Goal: Task Accomplishment & Management: Manage account settings

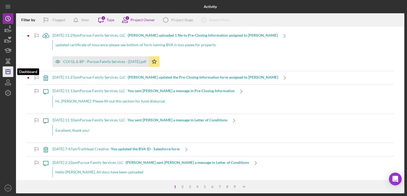
click at [7, 71] on icon "Icon/Dashboard" at bounding box center [7, 71] width 13 height 13
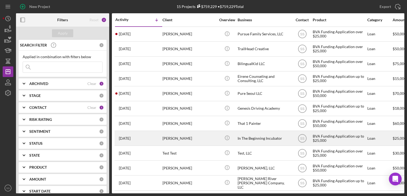
click at [196, 144] on div "[PERSON_NAME]" at bounding box center [188, 138] width 53 height 14
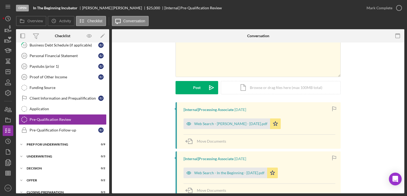
scroll to position [35, 0]
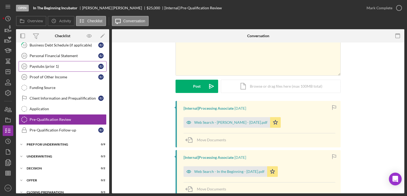
click at [52, 64] on div "Paystubs (prior 1)" at bounding box center [64, 66] width 69 height 4
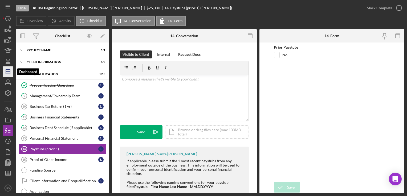
click at [6, 75] on icon "Icon/Dashboard" at bounding box center [7, 71] width 13 height 13
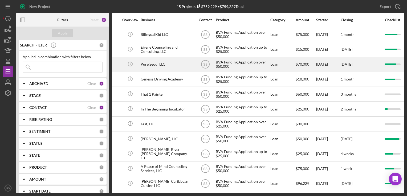
scroll to position [37, 97]
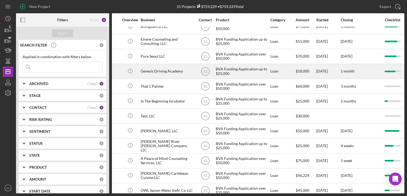
click at [161, 74] on div "Genesis Driving Academy" at bounding box center [166, 71] width 53 height 14
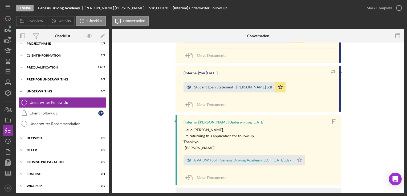
scroll to position [162, 0]
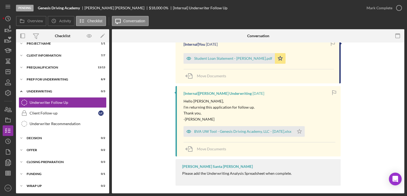
click at [346, 112] on div "[Internal] You [DATE] GENESIS DRIVING ACADEMY EIN LETTER.pdf Icon/Star You will…" at bounding box center [258, 81] width 276 height 214
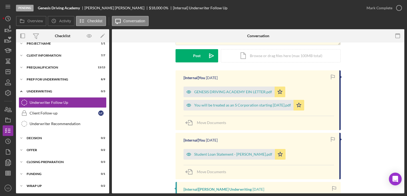
scroll to position [157, 0]
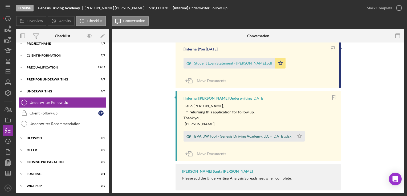
click at [247, 138] on div "BVA UW Tool - Genesis Driving Academy, LLC - [DATE].xlsx" at bounding box center [242, 136] width 97 height 4
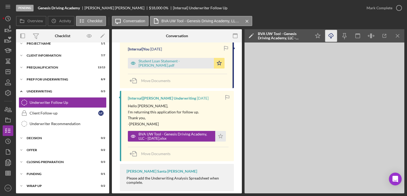
click at [330, 37] on icon "Icon/Download" at bounding box center [331, 36] width 12 height 12
click at [219, 112] on div "Hello [PERSON_NAME], I'm returning this application for follow up. Thank you, -…" at bounding box center [178, 115] width 101 height 24
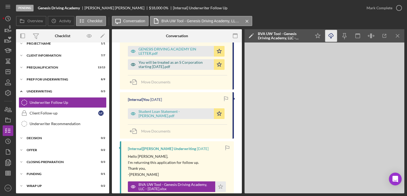
click at [171, 68] on div "You will be treated as an S Corporation starting [DATE].pdf" at bounding box center [174, 64] width 73 height 9
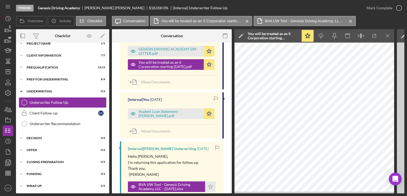
click at [273, 34] on div "You will be treated as an S Corporation starting [DATE].pdf" at bounding box center [272, 36] width 51 height 9
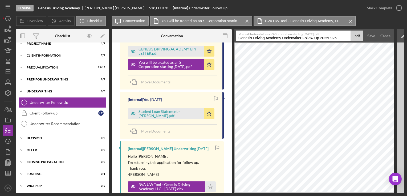
click at [281, 38] on input "Genesis Driving Academy Underwriter Follow Up 20250926" at bounding box center [292, 36] width 115 height 11
type input "S Corp"
click at [377, 39] on button "Save" at bounding box center [370, 36] width 13 height 11
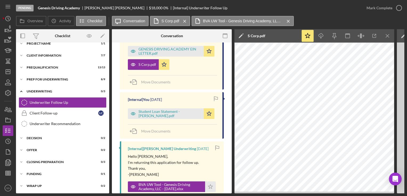
scroll to position [0, 0]
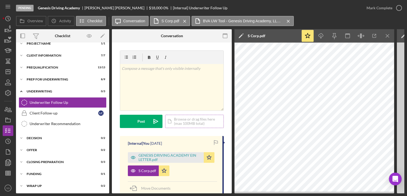
click at [180, 121] on div "Icon/Document Browse or drag files here (max 100MB total) Tap to choose files o…" at bounding box center [194, 121] width 59 height 13
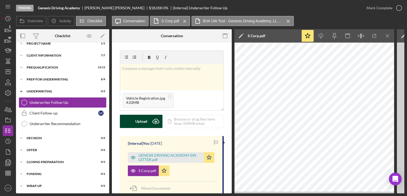
click at [128, 121] on button "Upload Icon/Upload" at bounding box center [141, 121] width 43 height 13
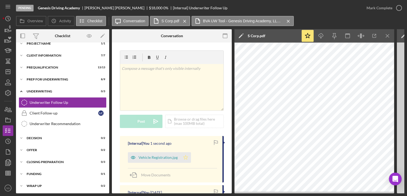
click at [185, 158] on polygon "button" at bounding box center [185, 157] width 5 height 4
click at [194, 121] on div "Icon/Document Browse or drag files here (max 100MB total) Tap to choose files o…" at bounding box center [194, 121] width 59 height 13
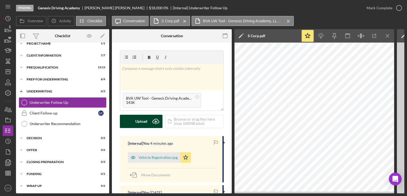
click at [141, 121] on div "Upload" at bounding box center [141, 121] width 12 height 13
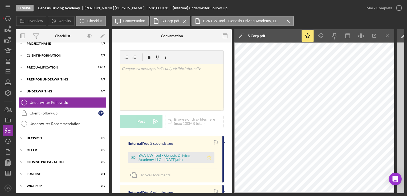
click at [204, 155] on icon "Icon/Star" at bounding box center [209, 157] width 11 height 11
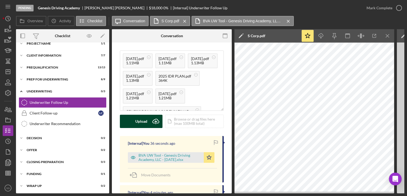
click at [146, 123] on div "Upload" at bounding box center [141, 121] width 12 height 13
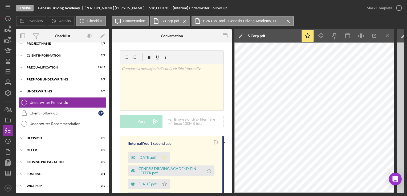
click at [167, 157] on polygon "button" at bounding box center [164, 157] width 5 height 4
click at [208, 171] on polygon "button" at bounding box center [209, 171] width 5 height 4
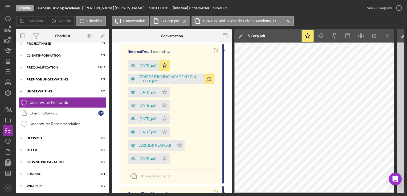
scroll to position [92, 0]
click at [167, 94] on icon "Icon/Star" at bounding box center [164, 92] width 11 height 11
click at [169, 103] on icon "Icon/Star" at bounding box center [164, 105] width 11 height 11
click at [170, 116] on icon "Icon/Star" at bounding box center [164, 118] width 11 height 11
click at [170, 128] on icon "Icon/Star" at bounding box center [164, 132] width 11 height 11
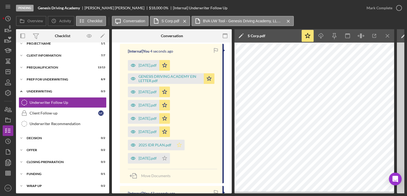
click at [178, 145] on icon "Icon/Star" at bounding box center [179, 145] width 11 height 11
click at [170, 153] on icon "Icon/Star" at bounding box center [164, 158] width 11 height 11
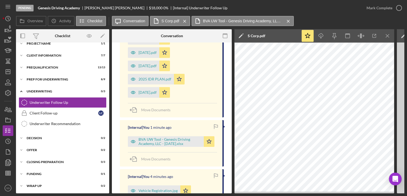
scroll to position [200, 0]
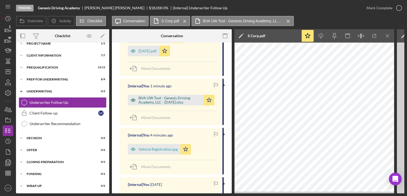
click at [167, 103] on div "BVA UW Tool - Genesis Driving Academy, LLC - [DATE].xlsx" at bounding box center [169, 100] width 63 height 9
